Goal: Task Accomplishment & Management: Use online tool/utility

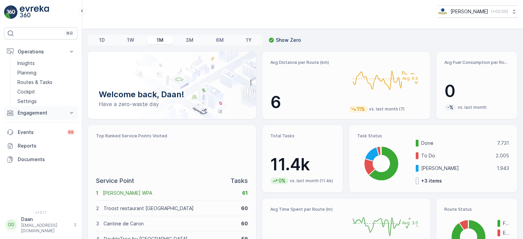
click at [41, 110] on p "Engagement" at bounding box center [41, 113] width 46 height 7
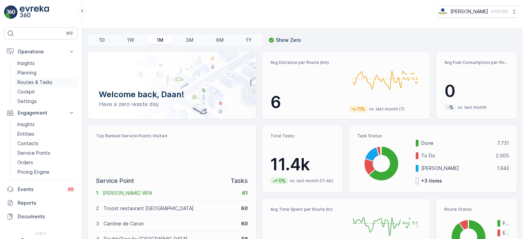
click at [36, 82] on p "Routes & Tasks" at bounding box center [34, 82] width 35 height 7
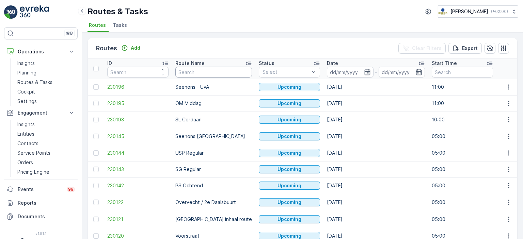
click at [201, 73] on input "text" at bounding box center [213, 72] width 77 height 11
type input "mq"
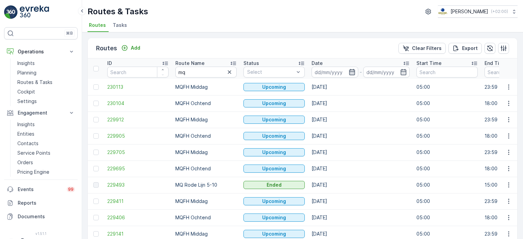
click at [353, 72] on icon "button" at bounding box center [352, 72] width 6 height 6
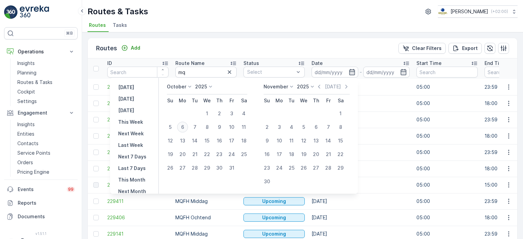
click at [183, 127] on div "6" at bounding box center [182, 127] width 11 height 11
type input "[DATE]"
click at [183, 127] on div "6" at bounding box center [182, 127] width 11 height 11
type input "[DATE]"
click at [319, 31] on ul "Routes Tasks" at bounding box center [299, 26] width 424 height 12
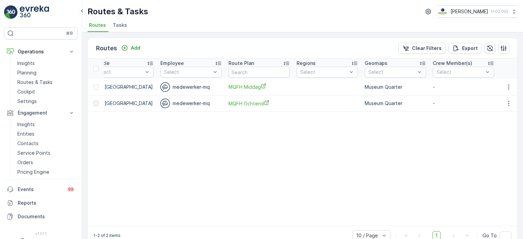
scroll to position [0, 671]
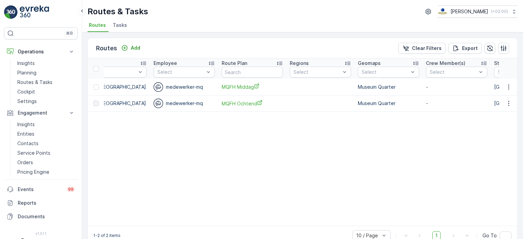
click at [248, 86] on span "MQFH Middag" at bounding box center [252, 86] width 61 height 7
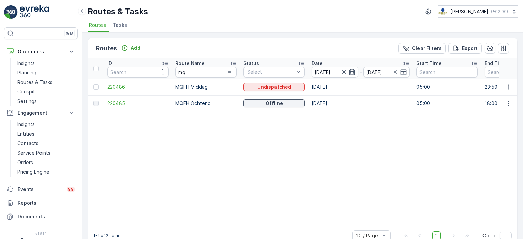
scroll to position [0, 0]
click at [112, 88] on span "220486" at bounding box center [137, 87] width 61 height 7
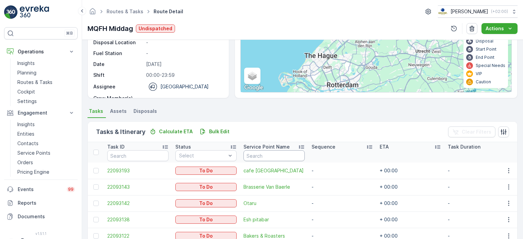
scroll to position [201, 0]
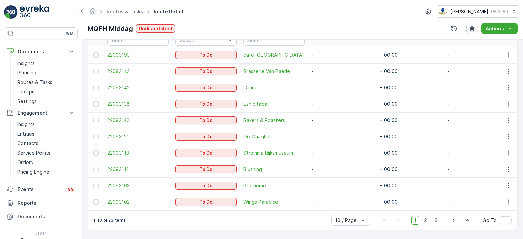
click at [423, 223] on span "2" at bounding box center [425, 220] width 9 height 9
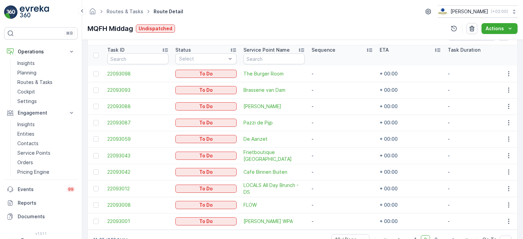
scroll to position [201, 0]
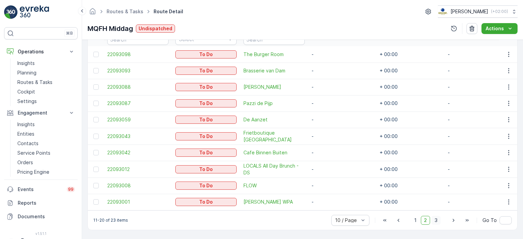
click at [438, 219] on span "3" at bounding box center [435, 220] width 9 height 9
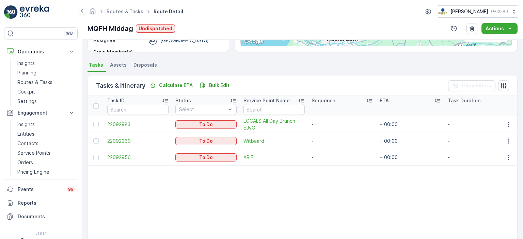
scroll to position [186, 0]
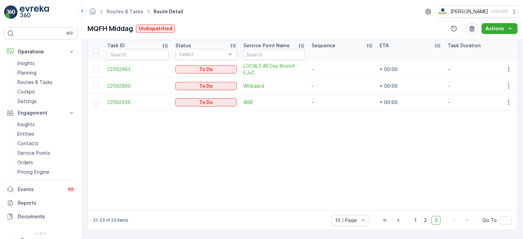
click at [422, 216] on div "10 / Page 1 2 3 Go To" at bounding box center [421, 220] width 180 height 11
click at [425, 224] on span "2" at bounding box center [425, 220] width 9 height 9
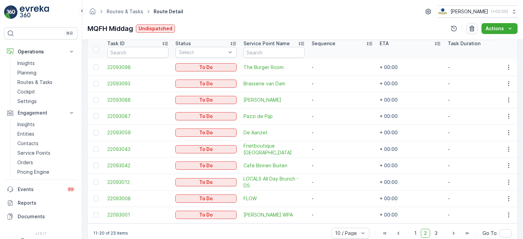
scroll to position [201, 0]
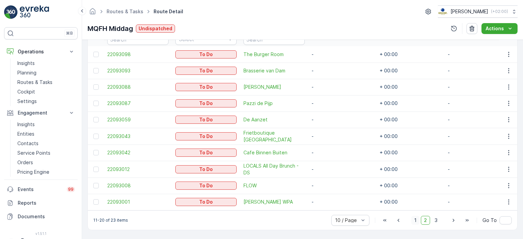
click at [415, 221] on span "1" at bounding box center [415, 220] width 8 height 9
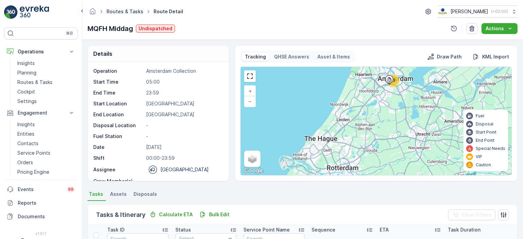
click at [117, 10] on link "Routes & Tasks" at bounding box center [125, 12] width 37 height 6
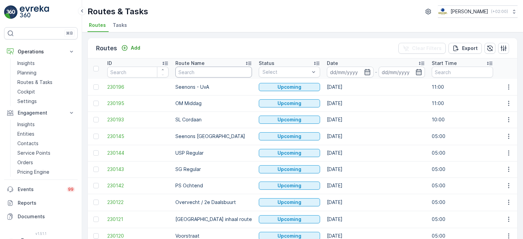
click at [202, 71] on input "text" at bounding box center [213, 72] width 77 height 11
type input "U"
type input "Binnen"
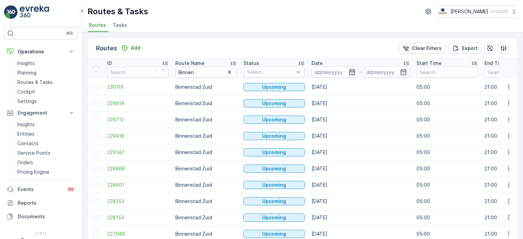
click at [351, 73] on icon "button" at bounding box center [351, 72] width 7 height 7
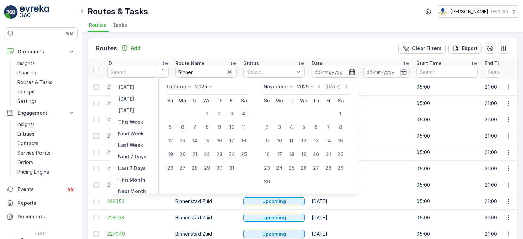
click at [246, 113] on div "4" at bounding box center [243, 113] width 11 height 11
type input "[DATE]"
click at [186, 128] on div "6" at bounding box center [182, 127] width 11 height 11
type input "[DATE]"
click at [247, 114] on div "4" at bounding box center [243, 113] width 11 height 11
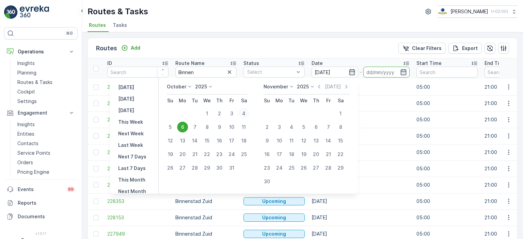
type input "[DATE]"
click at [377, 69] on input "[DATE]" at bounding box center [386, 72] width 47 height 11
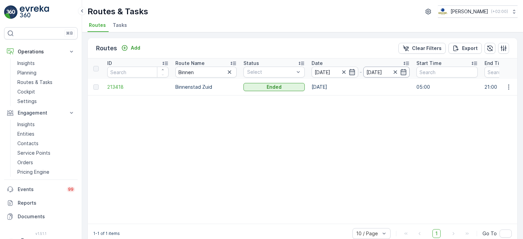
click at [372, 75] on input "[DATE]" at bounding box center [386, 72] width 47 height 11
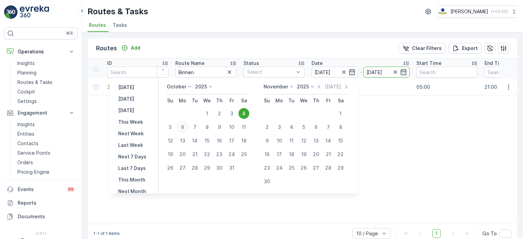
click at [186, 126] on div "6" at bounding box center [182, 127] width 11 height 11
type input "[DATE]"
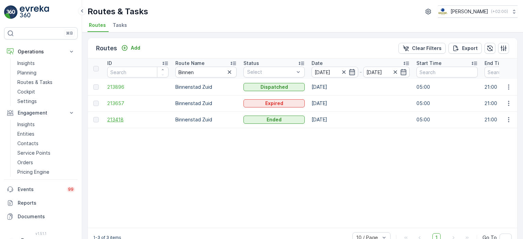
click at [113, 122] on span "213418" at bounding box center [137, 119] width 61 height 7
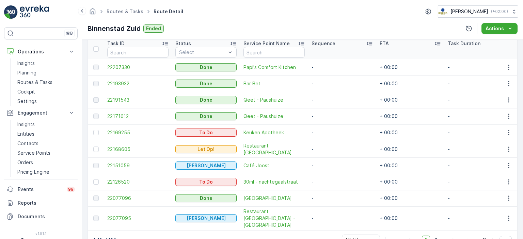
scroll to position [186, 0]
click at [433, 236] on span "2" at bounding box center [435, 240] width 9 height 9
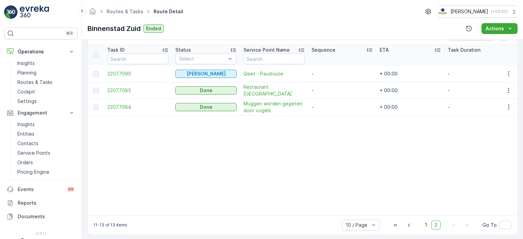
scroll to position [187, 0]
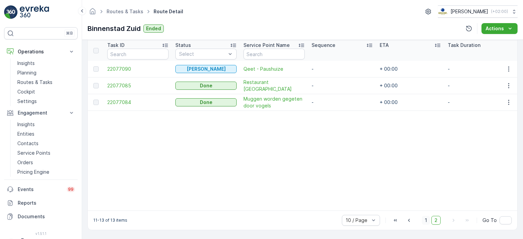
click at [426, 220] on span "1" at bounding box center [426, 220] width 8 height 9
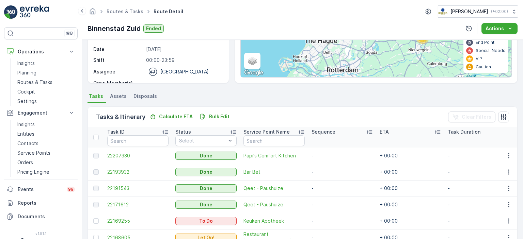
scroll to position [99, 0]
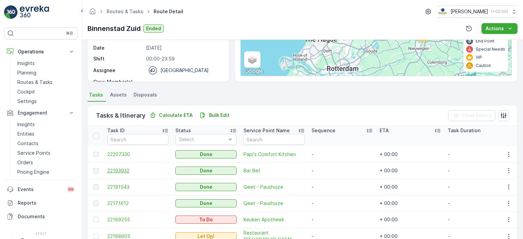
click at [129, 173] on span "22193932" at bounding box center [137, 170] width 61 height 7
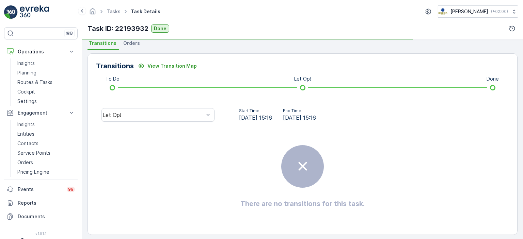
scroll to position [155, 0]
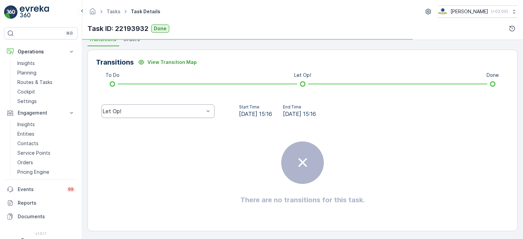
drag, startPoint x: 177, startPoint y: 103, endPoint x: 174, endPoint y: 107, distance: 4.8
click at [174, 107] on div "Let Op!" at bounding box center [158, 111] width 124 height 22
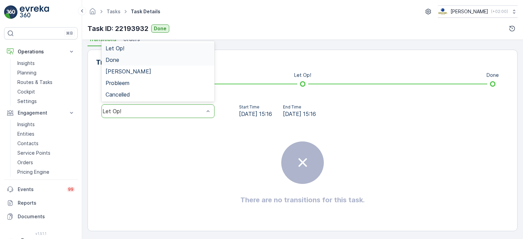
click at [174, 58] on div "Done" at bounding box center [157, 60] width 105 height 6
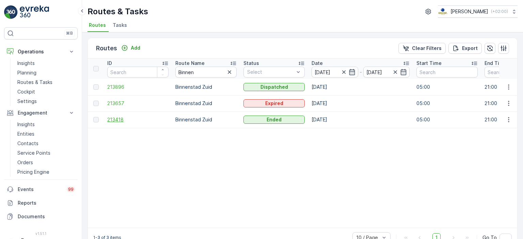
click at [116, 121] on span "213418" at bounding box center [137, 119] width 61 height 7
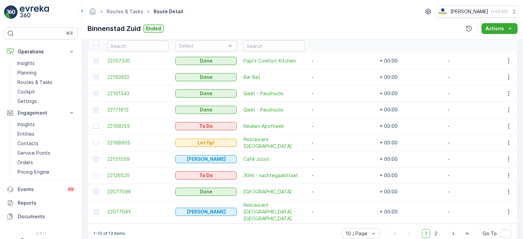
scroll to position [200, 0]
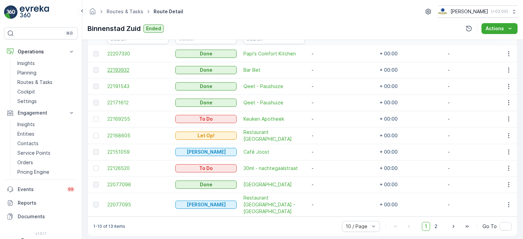
click at [113, 69] on span "22193932" at bounding box center [137, 70] width 61 height 7
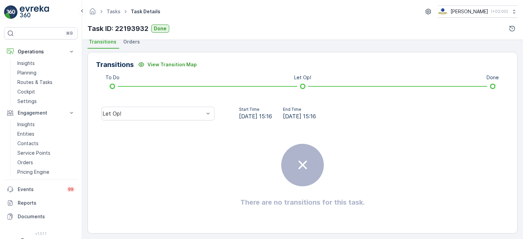
scroll to position [153, 0]
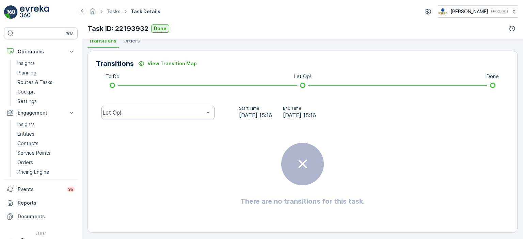
click at [186, 109] on div "Let Op!" at bounding box center [157, 113] width 113 height 14
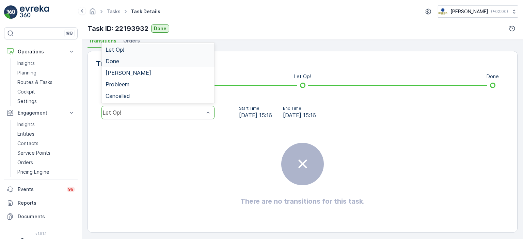
click at [175, 57] on div "Done" at bounding box center [157, 61] width 113 height 12
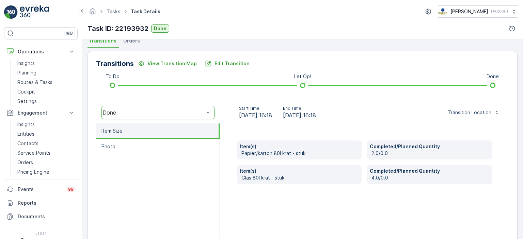
scroll to position [189, 0]
